Goal: Navigation & Orientation: Find specific page/section

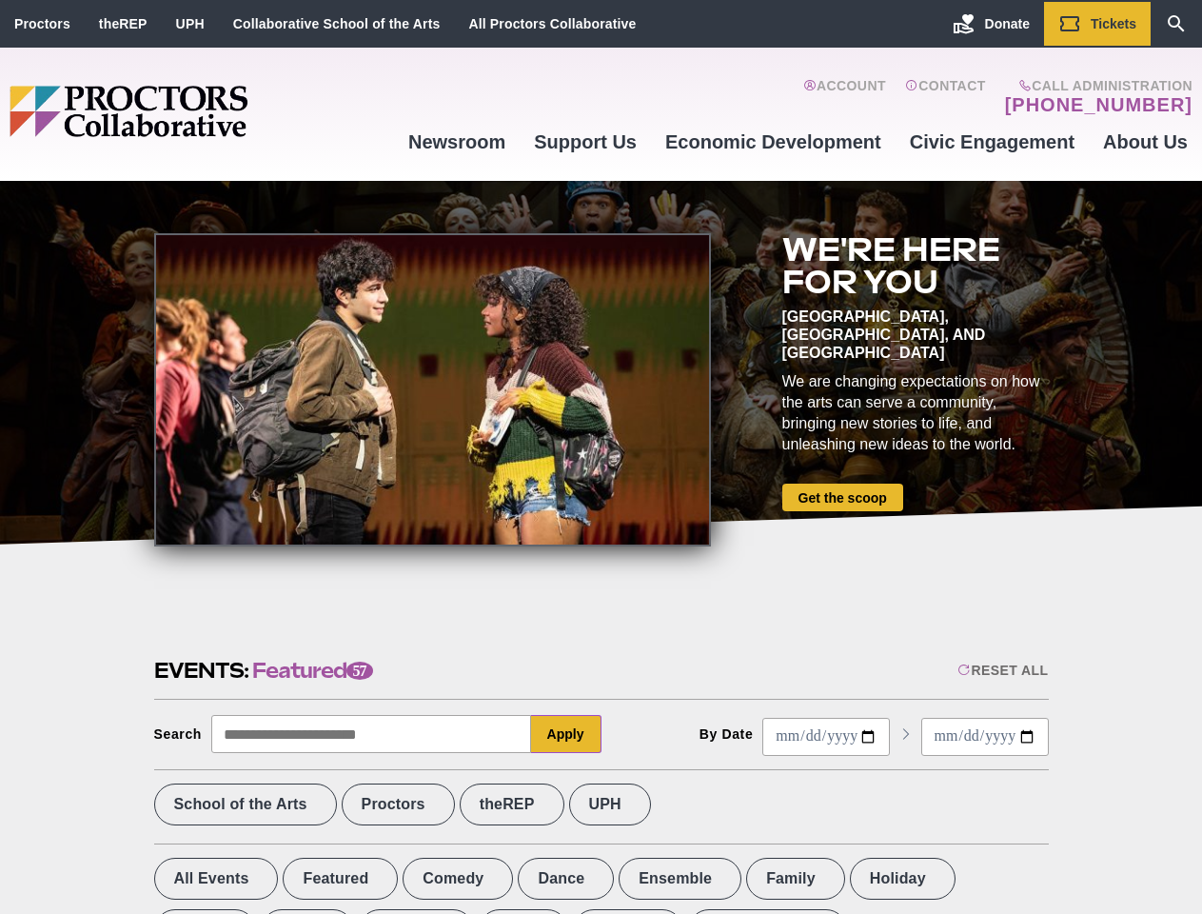
click at [601, 457] on div at bounding box center [432, 389] width 557 height 313
click at [1001, 670] on div "Reset All" at bounding box center [1002, 669] width 90 height 15
click at [566, 734] on button "Apply" at bounding box center [566, 734] width 70 height 38
